Goal: Find specific page/section: Find specific page/section

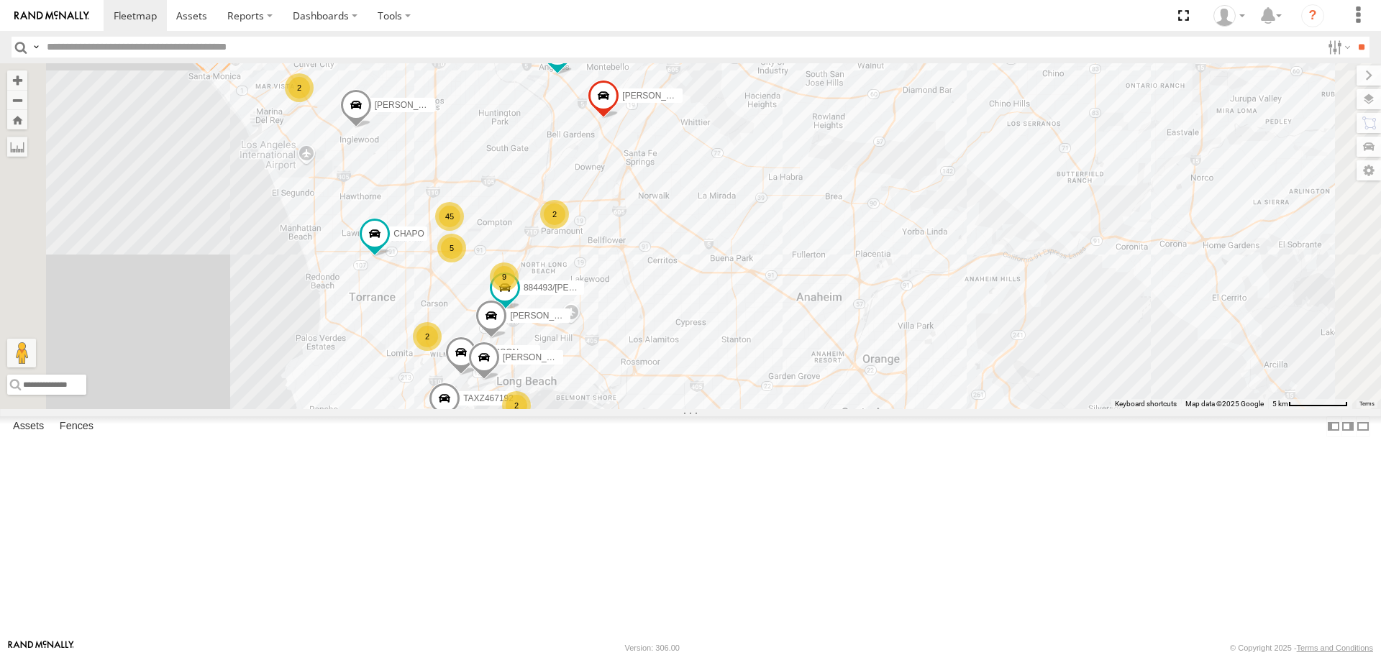
drag, startPoint x: 591, startPoint y: 282, endPoint x: 791, endPoint y: 425, distance: 245.9
click at [791, 409] on div "TAXZ467188 [PERSON_NAME]/T-1628 TAXZ465578 834274/JOY TAXZ467190 [PERSON_NAME] …" at bounding box center [690, 235] width 1381 height 345
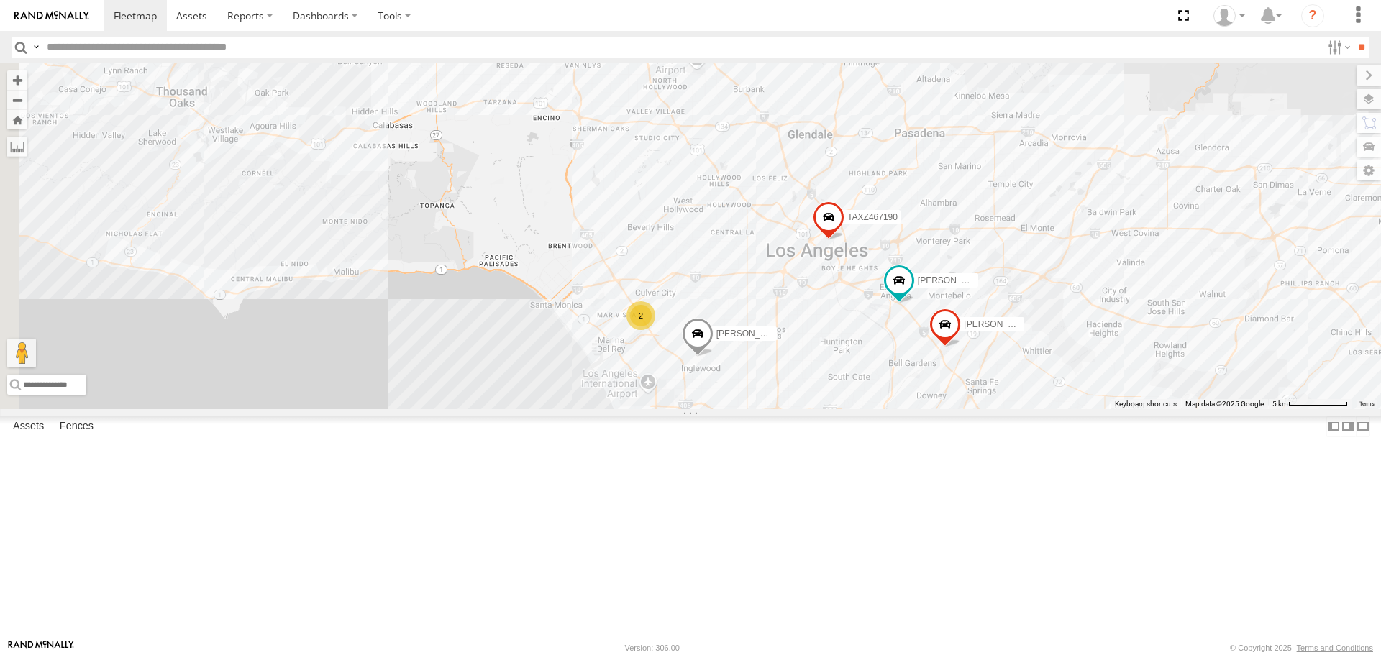
click at [655, 330] on div "2" at bounding box center [640, 315] width 29 height 29
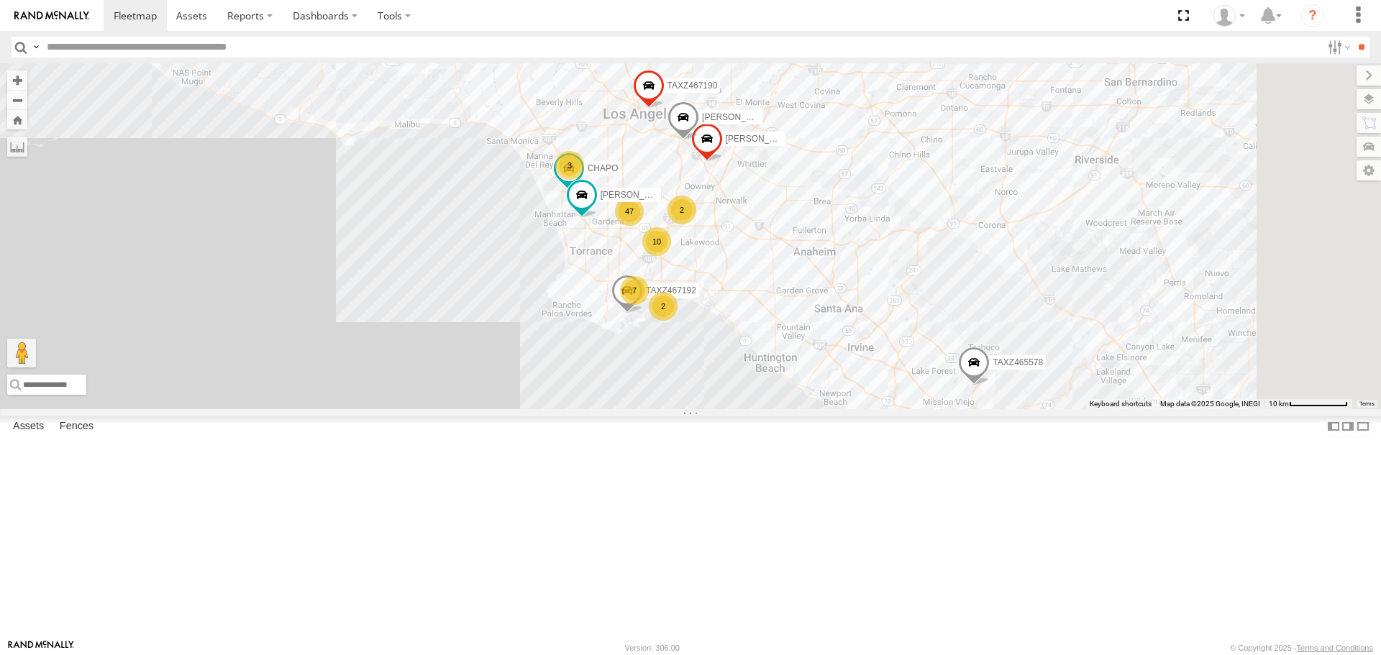
drag, startPoint x: 888, startPoint y: 383, endPoint x: 667, endPoint y: 567, distance: 287.4
click at [669, 409] on div "TAXZ467188 [PERSON_NAME]/T-1628 TAXZ465578 834274/JOY TAXZ467190 47 10 2 [PERSO…" at bounding box center [690, 235] width 1381 height 345
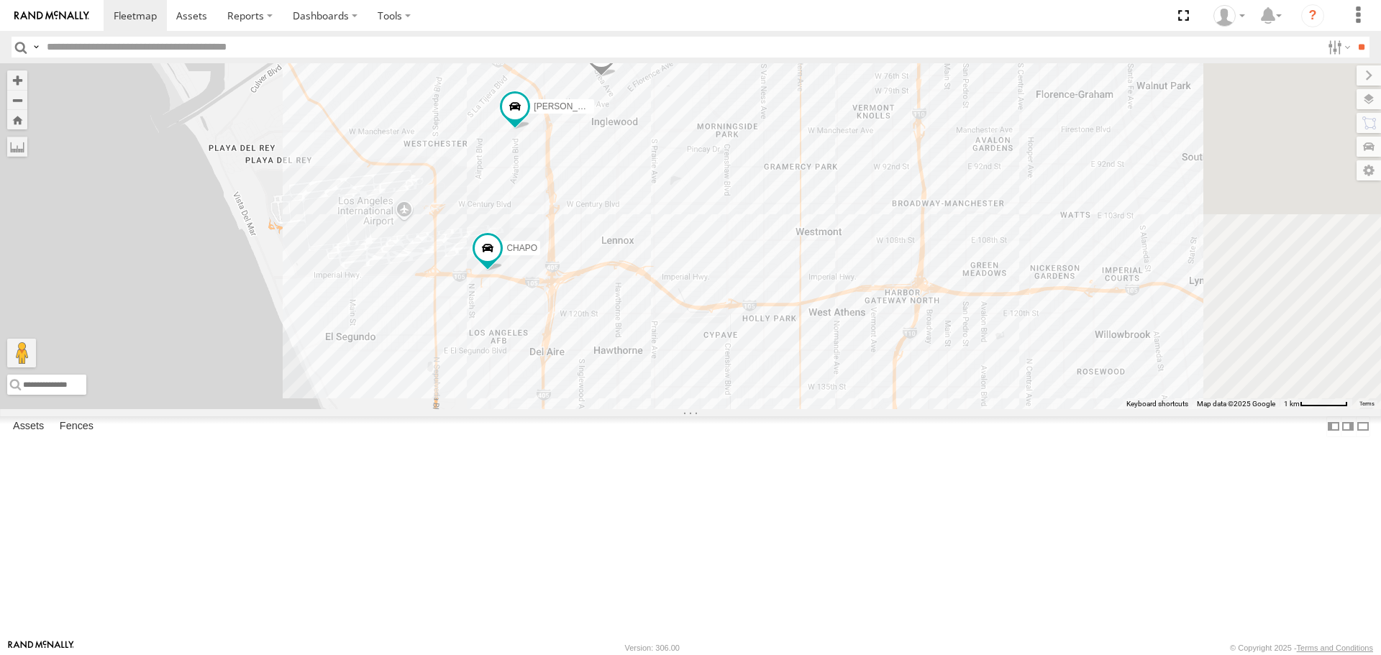
drag, startPoint x: 688, startPoint y: 344, endPoint x: 634, endPoint y: 296, distance: 72.3
click at [634, 296] on div "TAXZ467188 [PERSON_NAME]/T-1628 TAXZ465578 834274/JOY TAXZ467190 [PERSON_NAME]/…" at bounding box center [690, 235] width 1381 height 345
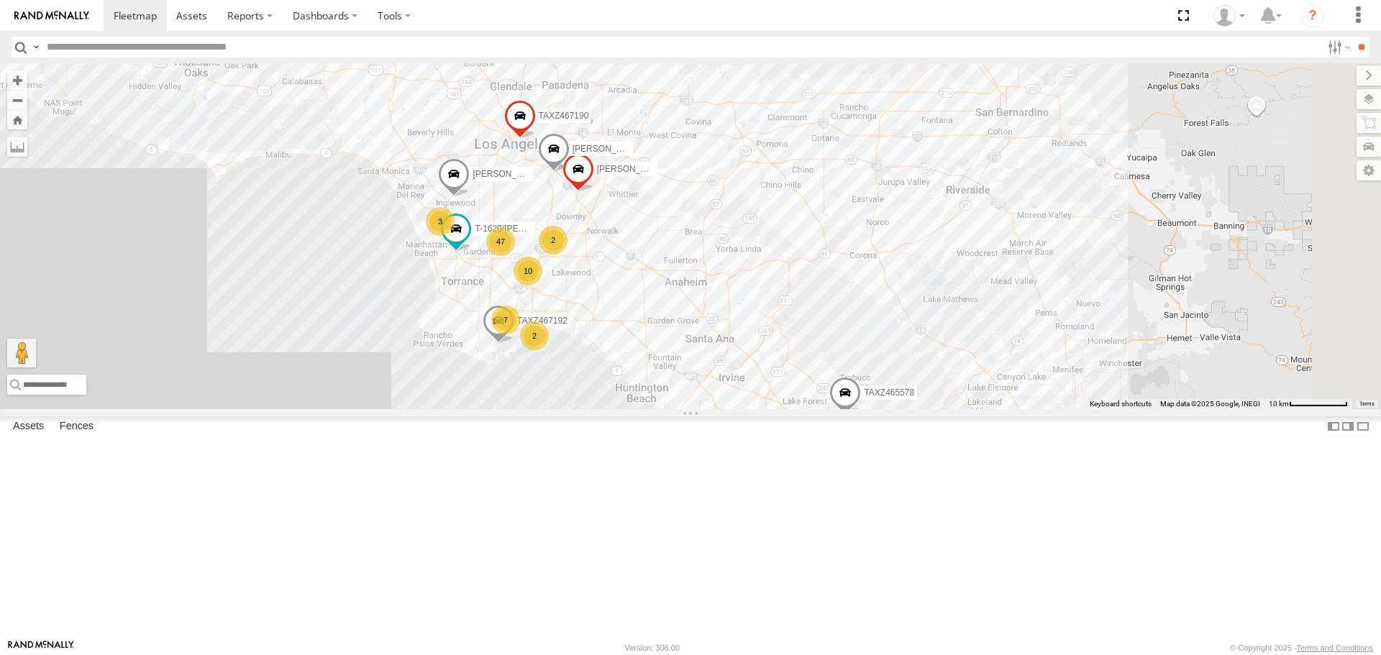
drag, startPoint x: 1203, startPoint y: 400, endPoint x: 953, endPoint y: 408, distance: 249.7
click at [953, 408] on div "[PERSON_NAME]/T-1623 T-1620/[PERSON_NAME] [PERSON_NAME]/272077 [PERSON_NAME]/T-…" at bounding box center [690, 235] width 1381 height 345
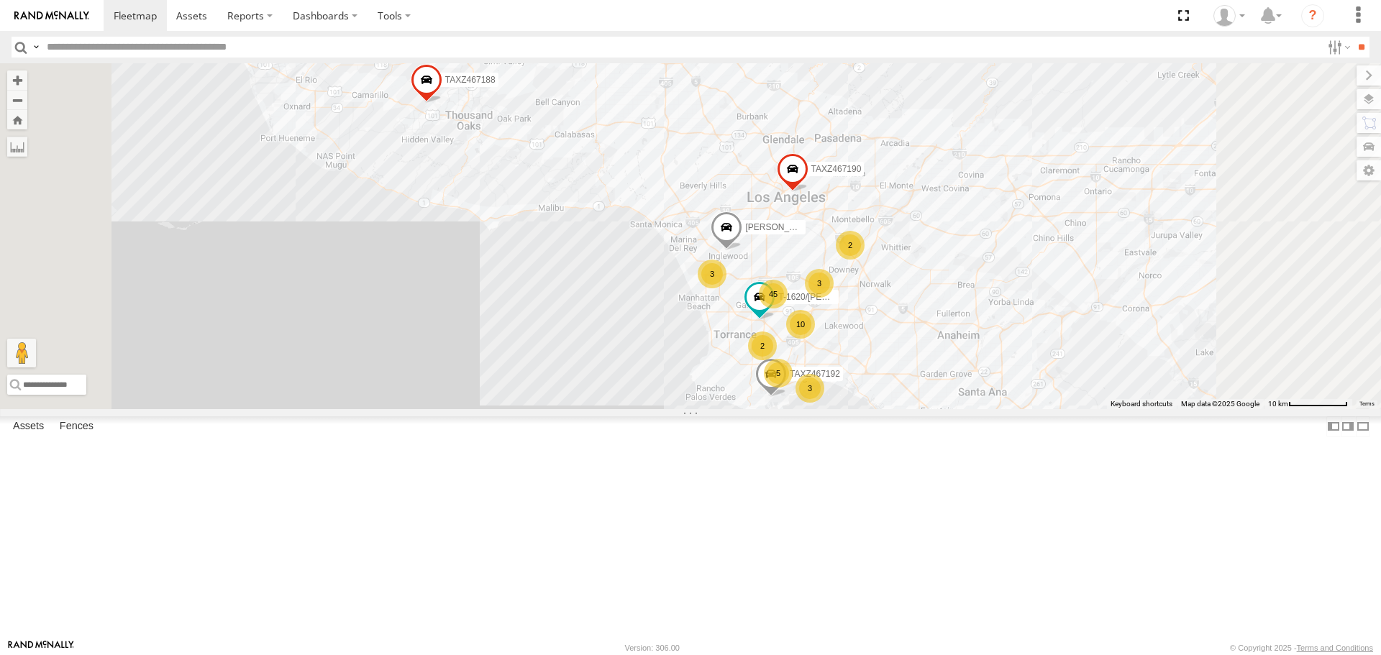
drag, startPoint x: 957, startPoint y: 372, endPoint x: 951, endPoint y: 340, distance: 32.3
click at [951, 340] on div "TAXZ465578 TAXZ467190 TAXZ467188 [PERSON_NAME]/T-1628 834274/JOY 45 10 3 3 2 2 …" at bounding box center [690, 235] width 1381 height 345
